Goal: Find contact information: Find contact information

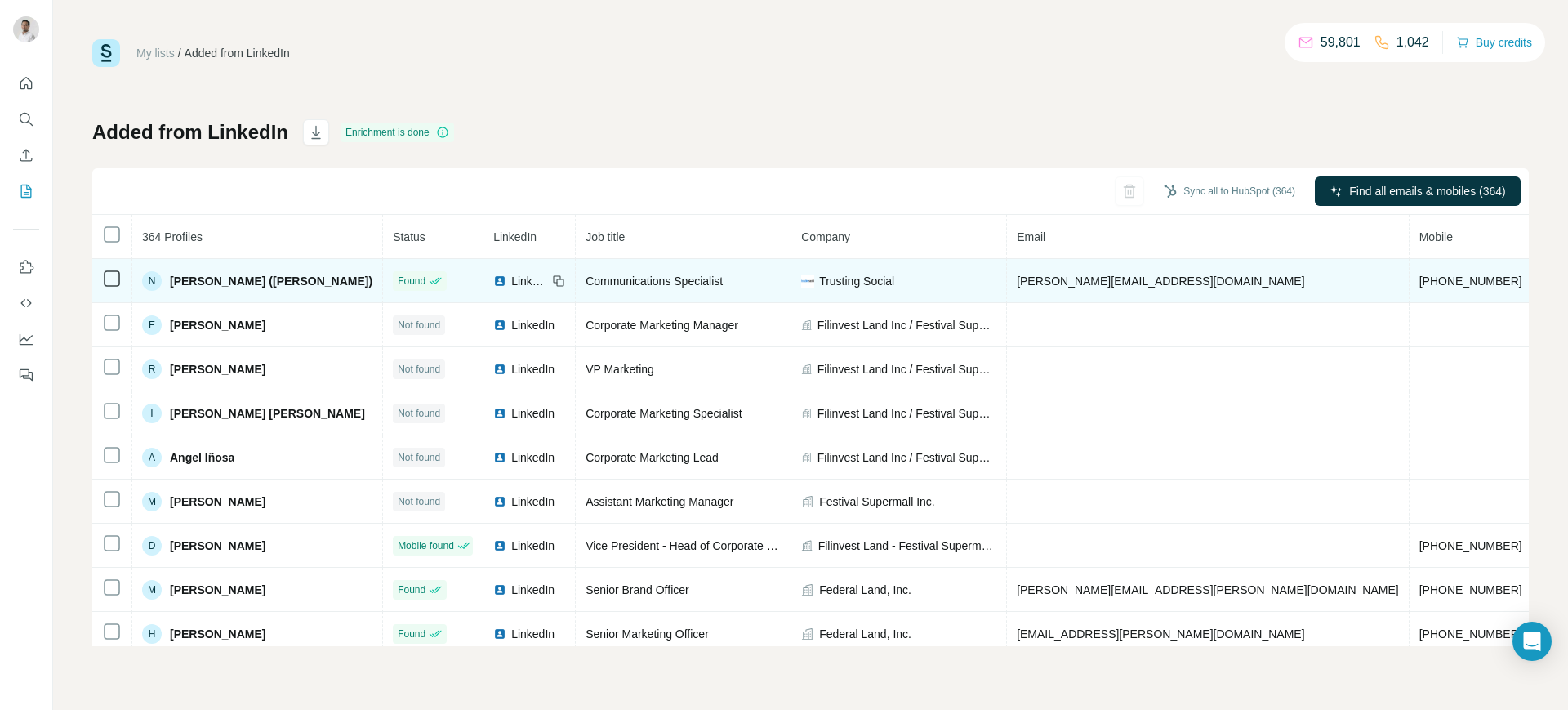
click at [511, 283] on span "LinkedIn" at bounding box center [528, 281] width 35 height 16
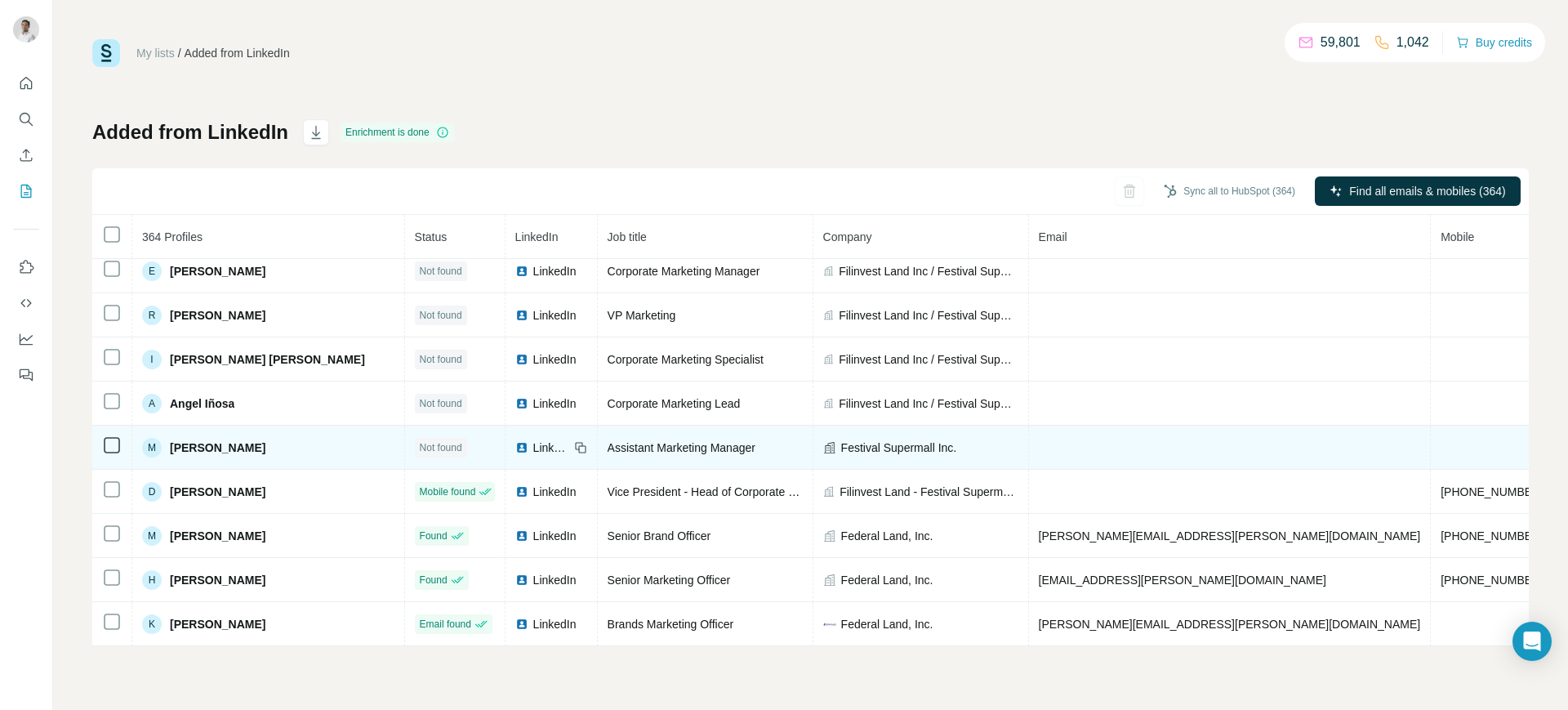
scroll to position [494, 0]
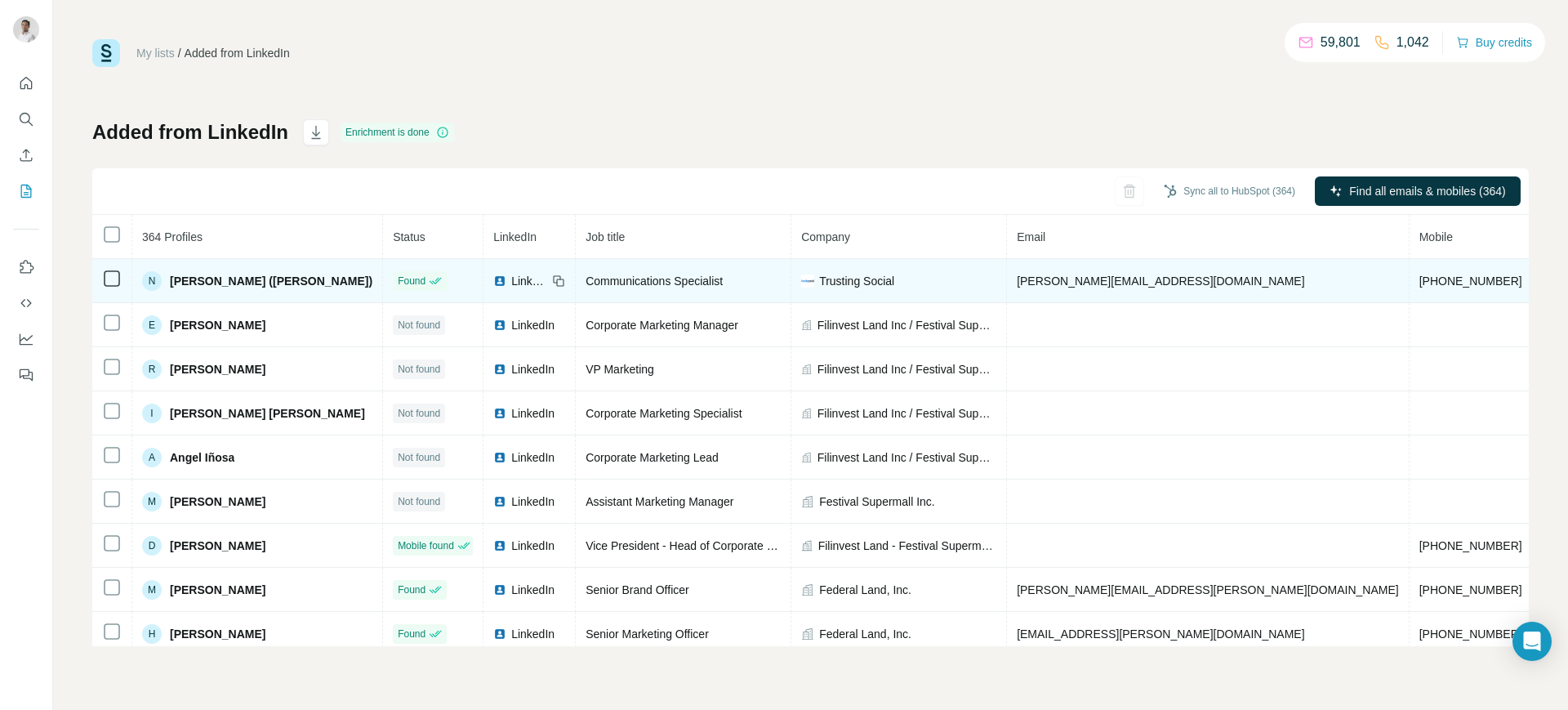
click at [1042, 279] on span "[PERSON_NAME][EMAIL_ADDRESS][DOMAIN_NAME]" at bounding box center [1161, 281] width 288 height 13
copy span "[PERSON_NAME][EMAIL_ADDRESS][DOMAIN_NAME]"
click at [796, 290] on td "Trusting Social" at bounding box center [899, 281] width 216 height 44
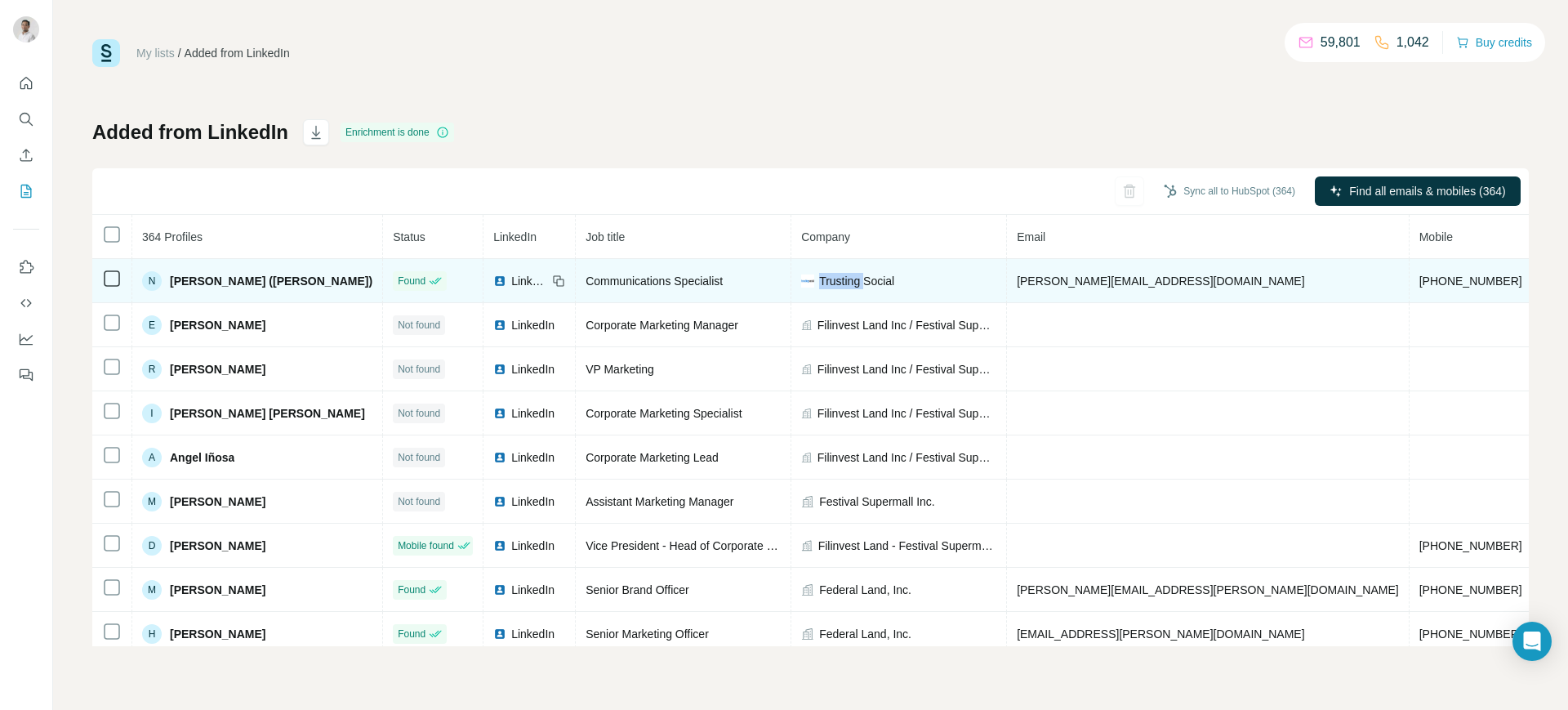
click at [796, 290] on td "Trusting Social" at bounding box center [899, 281] width 216 height 44
copy span "Trusting Social"
click at [552, 274] on icon at bounding box center [559, 281] width 13 height 13
